Goal: Task Accomplishment & Management: Manage account settings

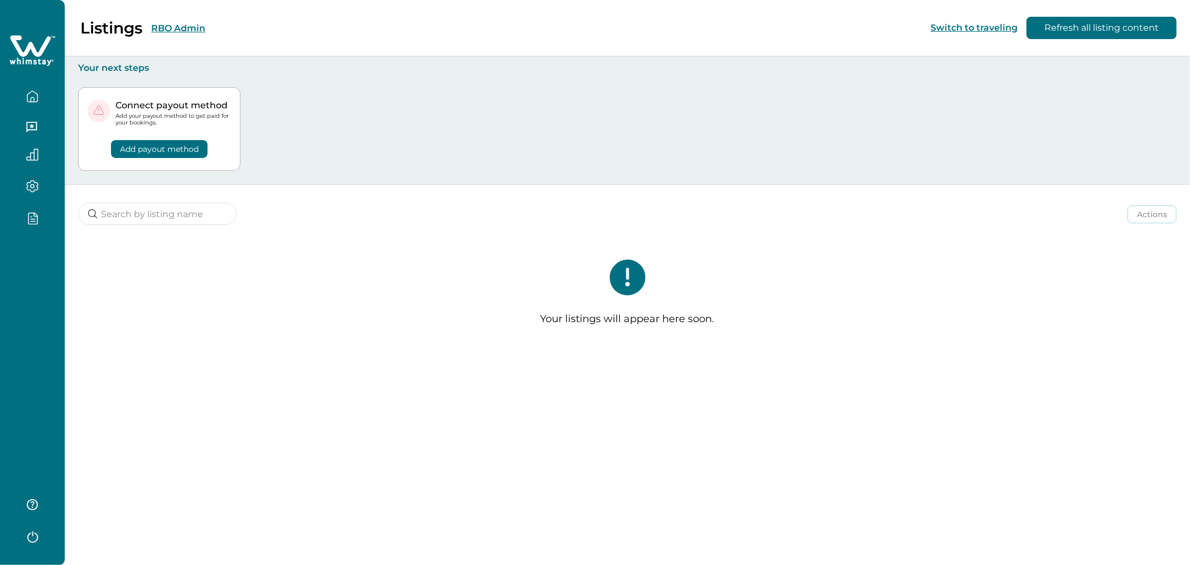
click at [189, 31] on button "RBO Admin" at bounding box center [178, 28] width 54 height 11
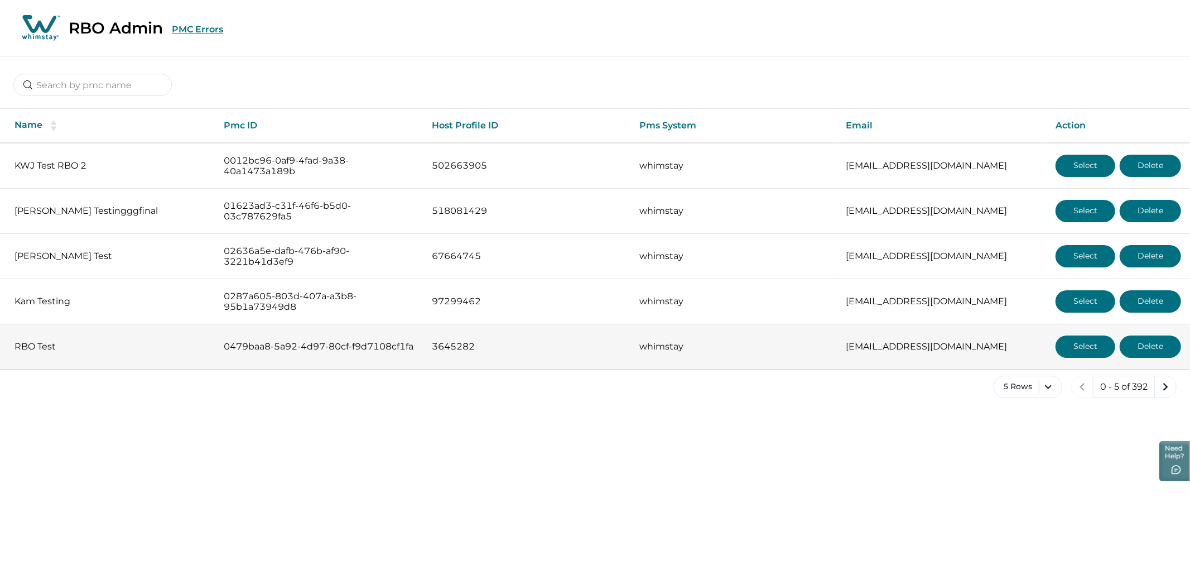
click at [1077, 344] on button "Select" at bounding box center [1086, 346] width 60 height 22
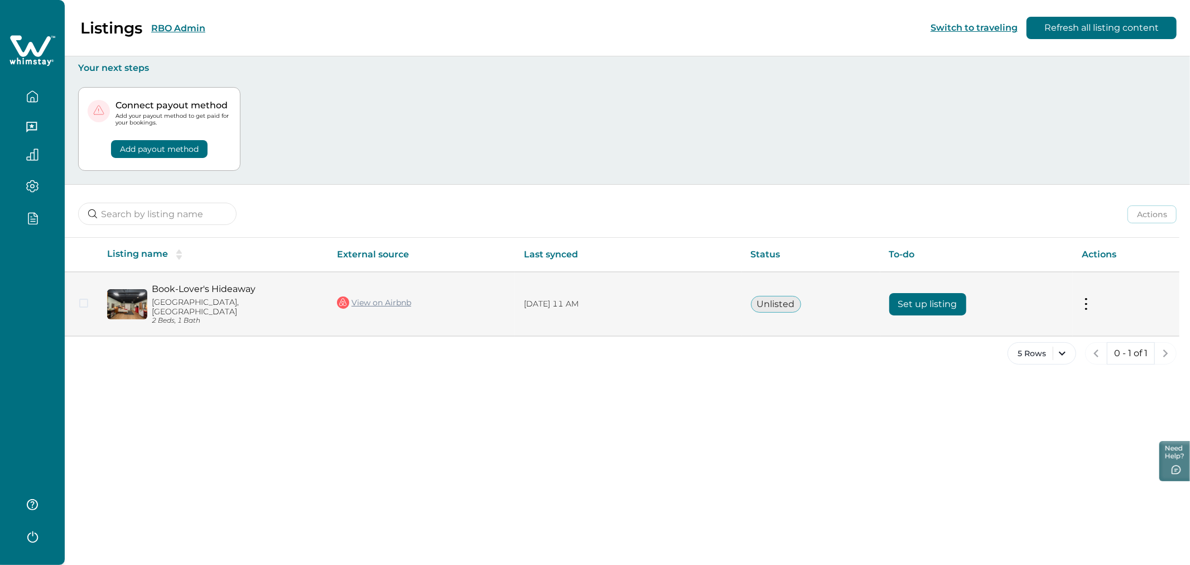
click at [906, 295] on button "Set up listing" at bounding box center [927, 304] width 77 height 22
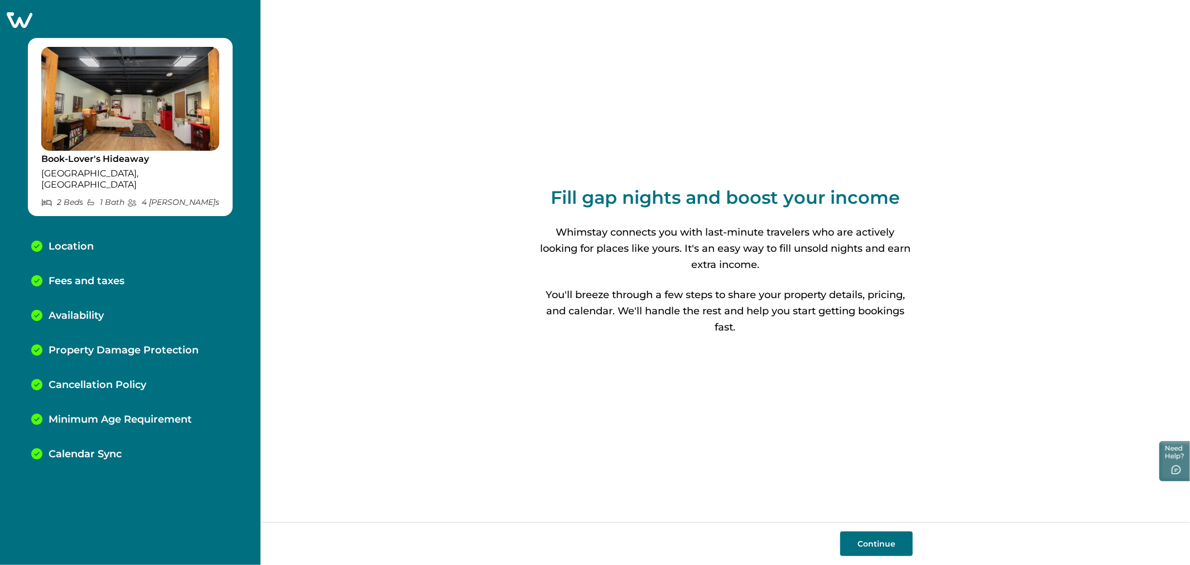
click at [523, 307] on div "Fill gap nights and boost your income Whimstay connects you with last-minute tr…" at bounding box center [726, 261] width 930 height 522
